Goal: Find specific page/section: Locate a particular part of the current website

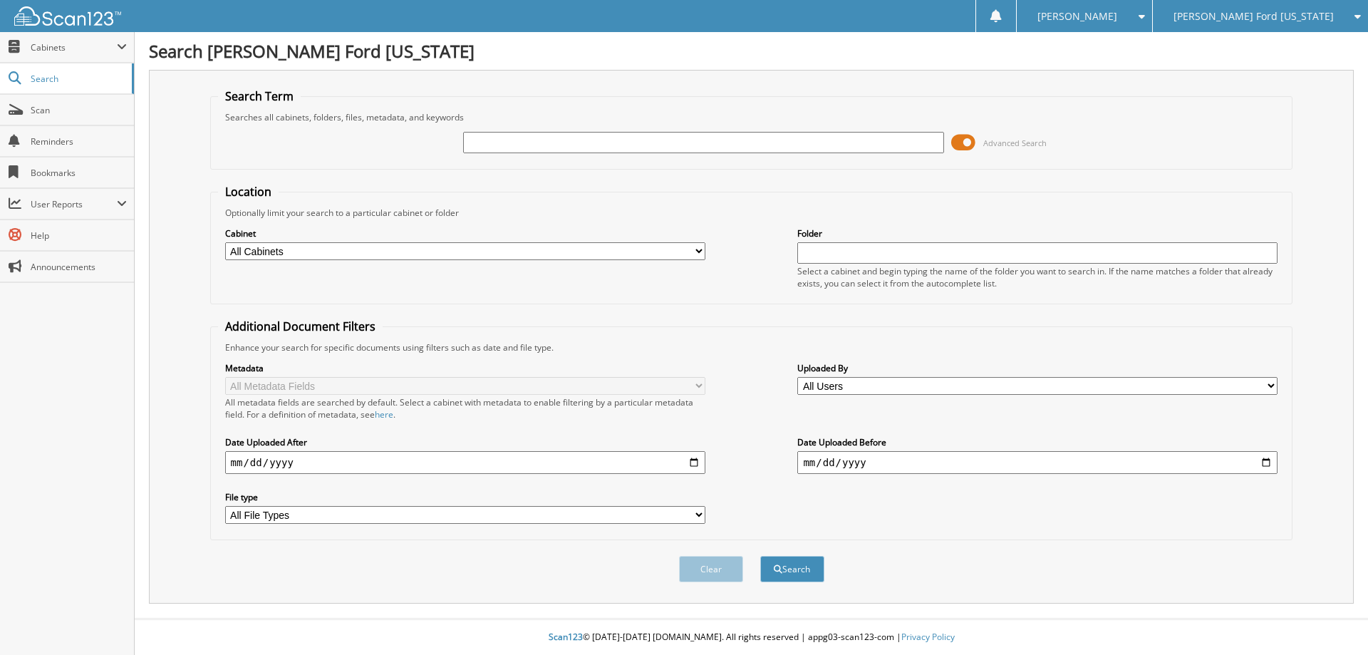
click at [500, 143] on input "text" at bounding box center [703, 142] width 480 height 21
click at [494, 143] on input "text" at bounding box center [703, 142] width 480 height 21
type input "5659"
click at [760, 556] on button "Search" at bounding box center [792, 569] width 64 height 26
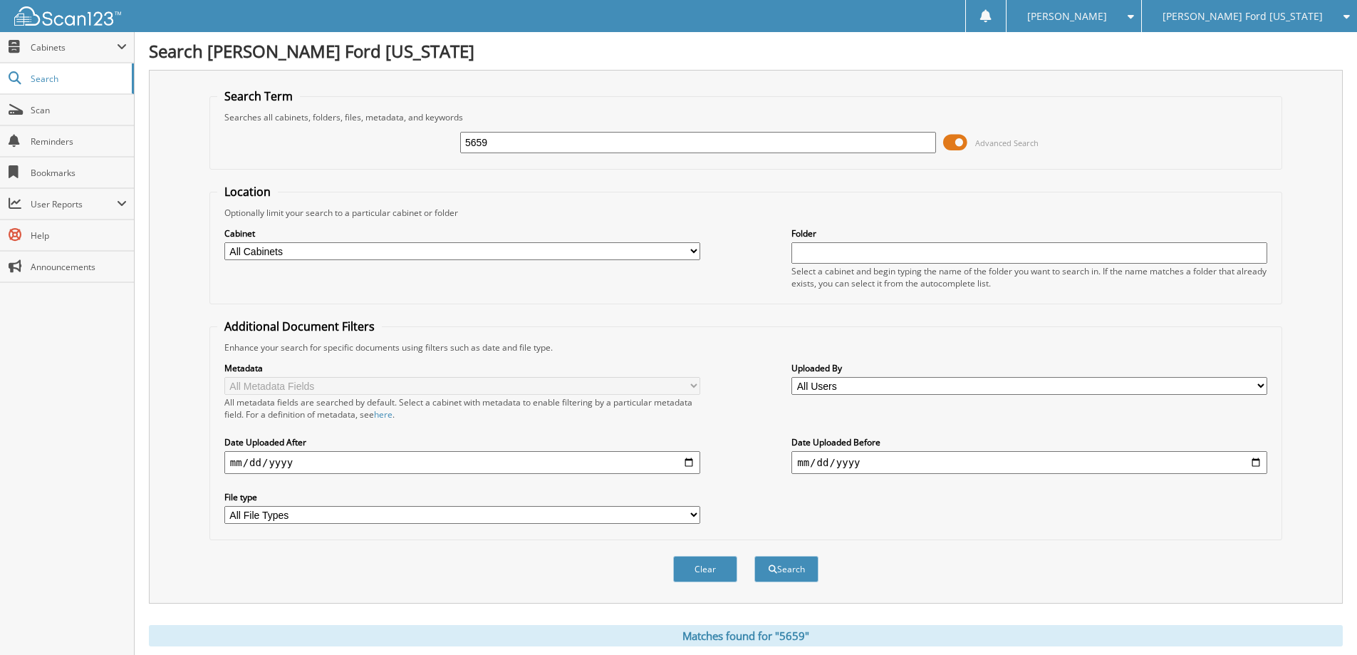
click at [1345, 11] on icon at bounding box center [1344, 16] width 14 height 10
click at [1261, 46] on link "[PERSON_NAME] Chevrolet Buick" at bounding box center [1249, 44] width 215 height 25
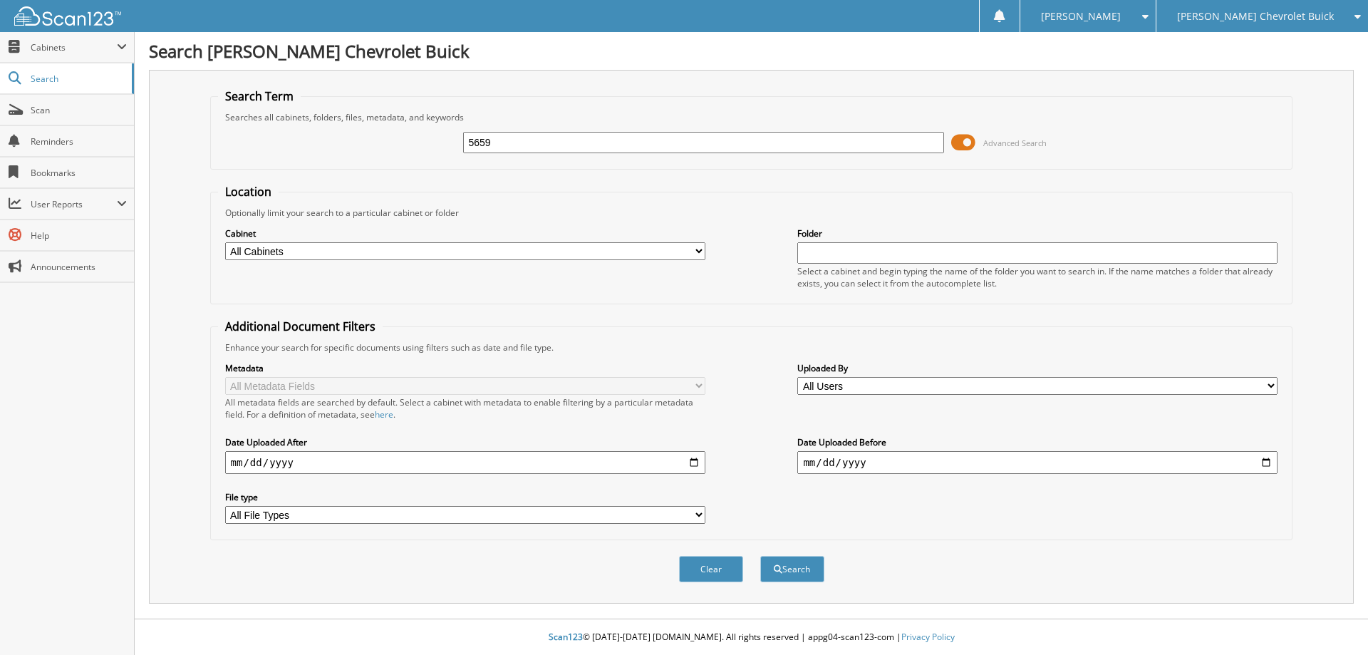
type input "5659"
click at [760, 556] on button "Search" at bounding box center [792, 569] width 64 height 26
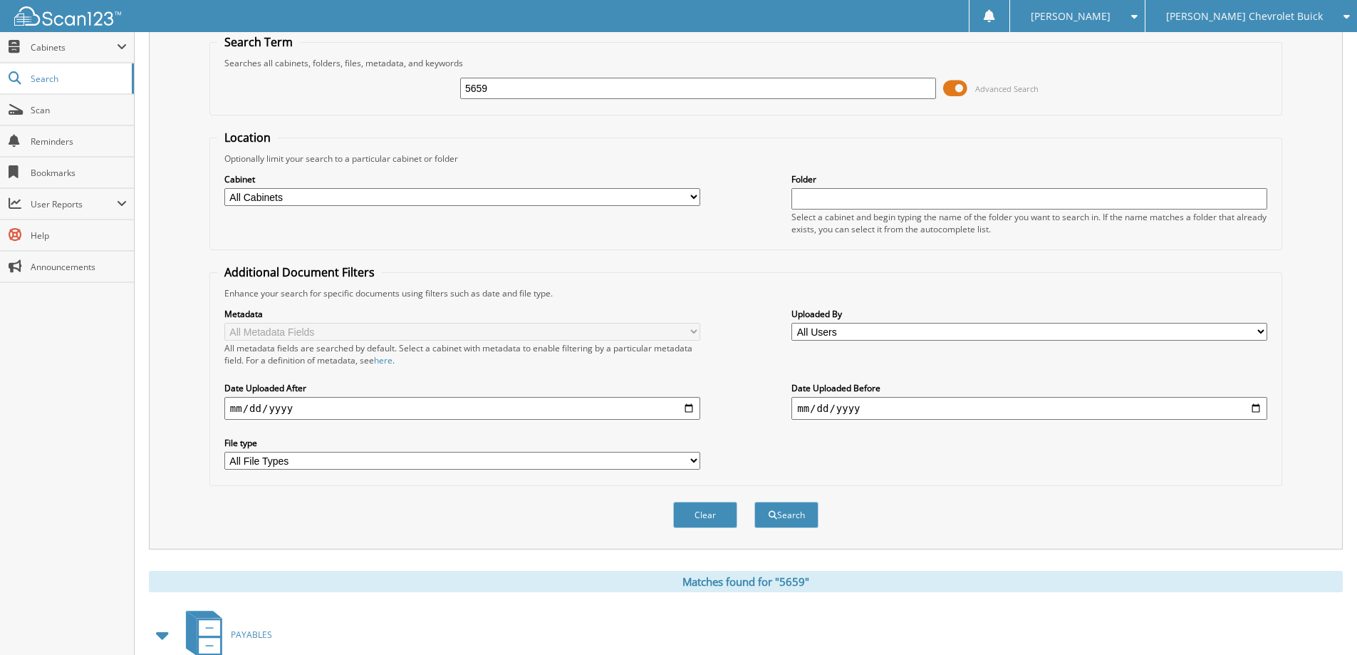
scroll to position [356, 0]
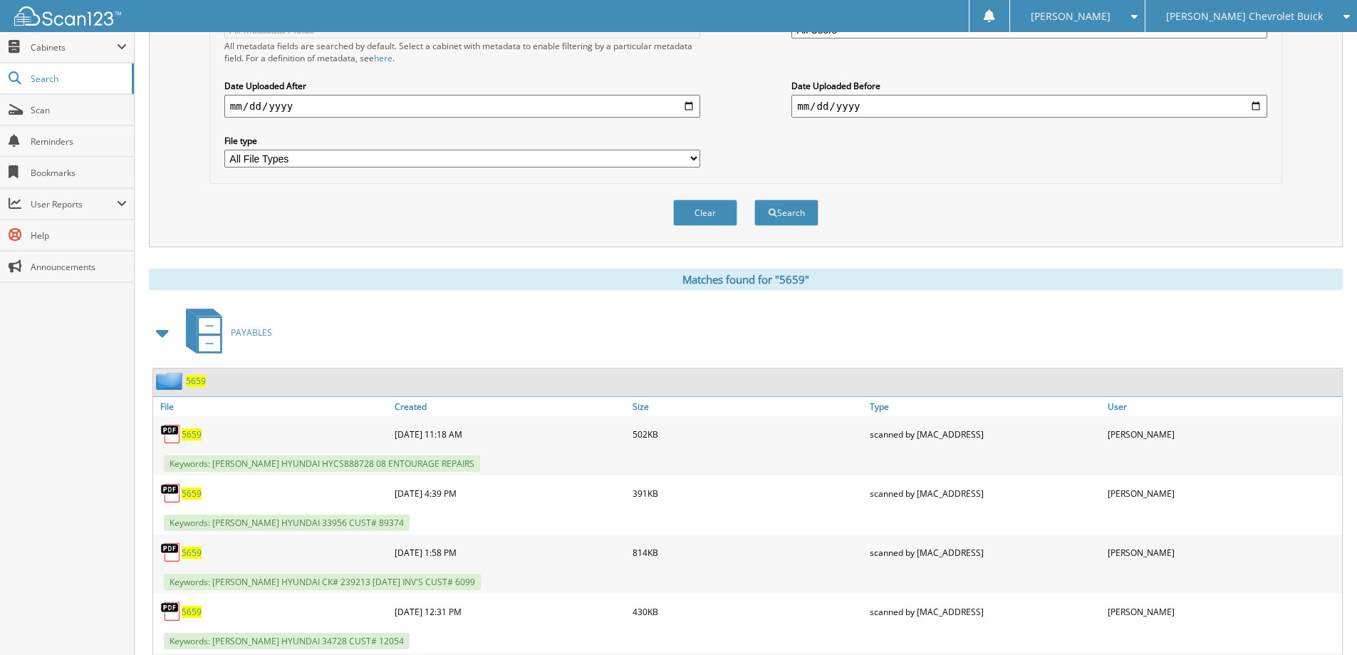
click at [194, 383] on span "5659" at bounding box center [196, 381] width 20 height 12
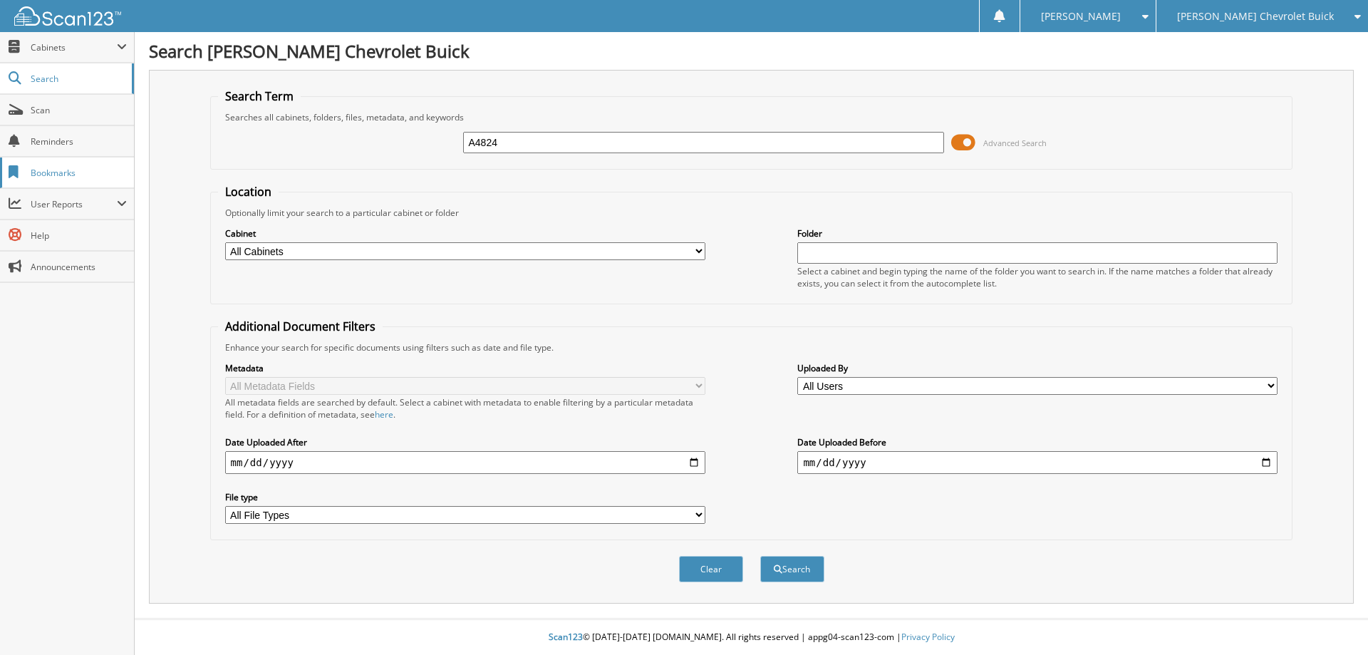
type input "A4824"
click at [760, 556] on button "Search" at bounding box center [792, 569] width 64 height 26
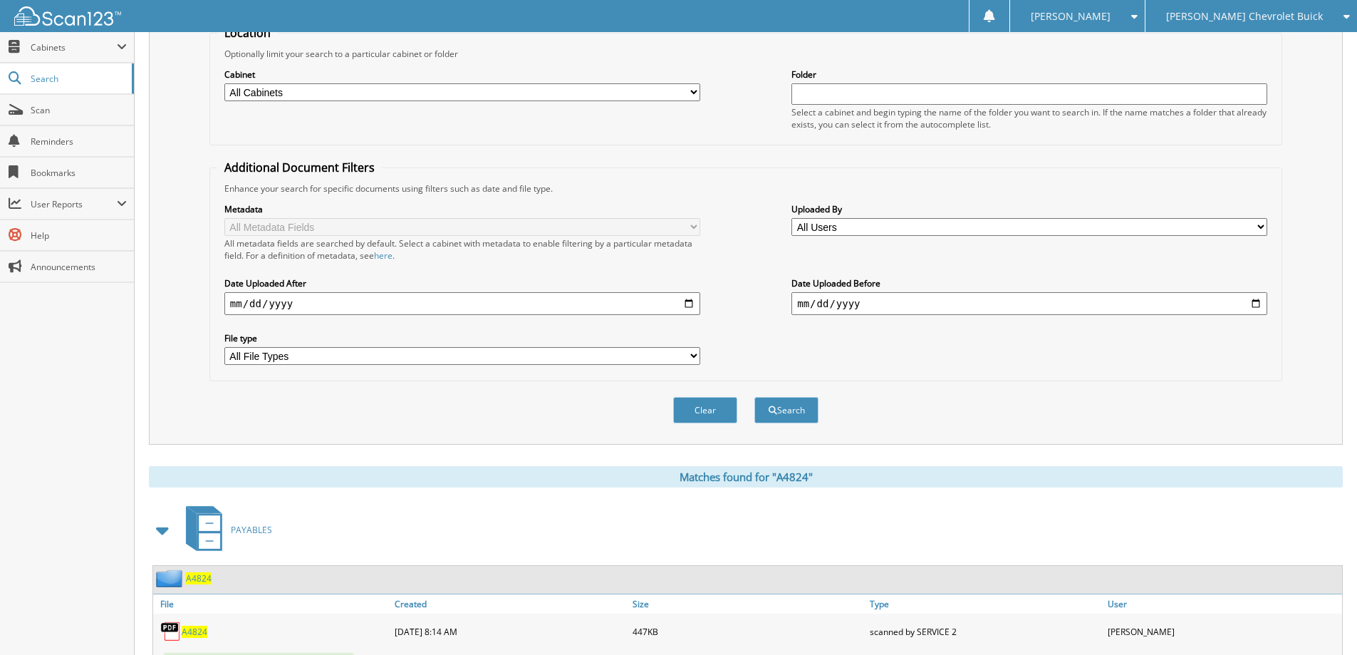
scroll to position [356, 0]
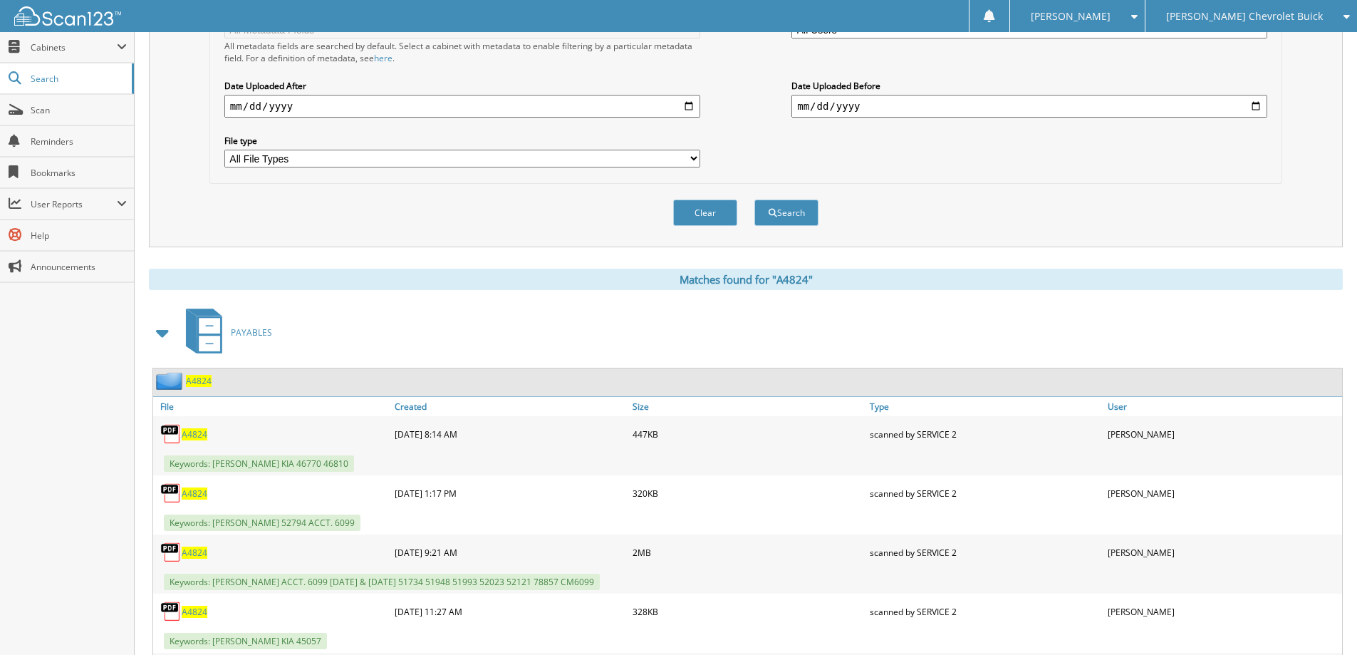
click at [205, 381] on span "A4824" at bounding box center [199, 381] width 26 height 12
